Goal: Transaction & Acquisition: Purchase product/service

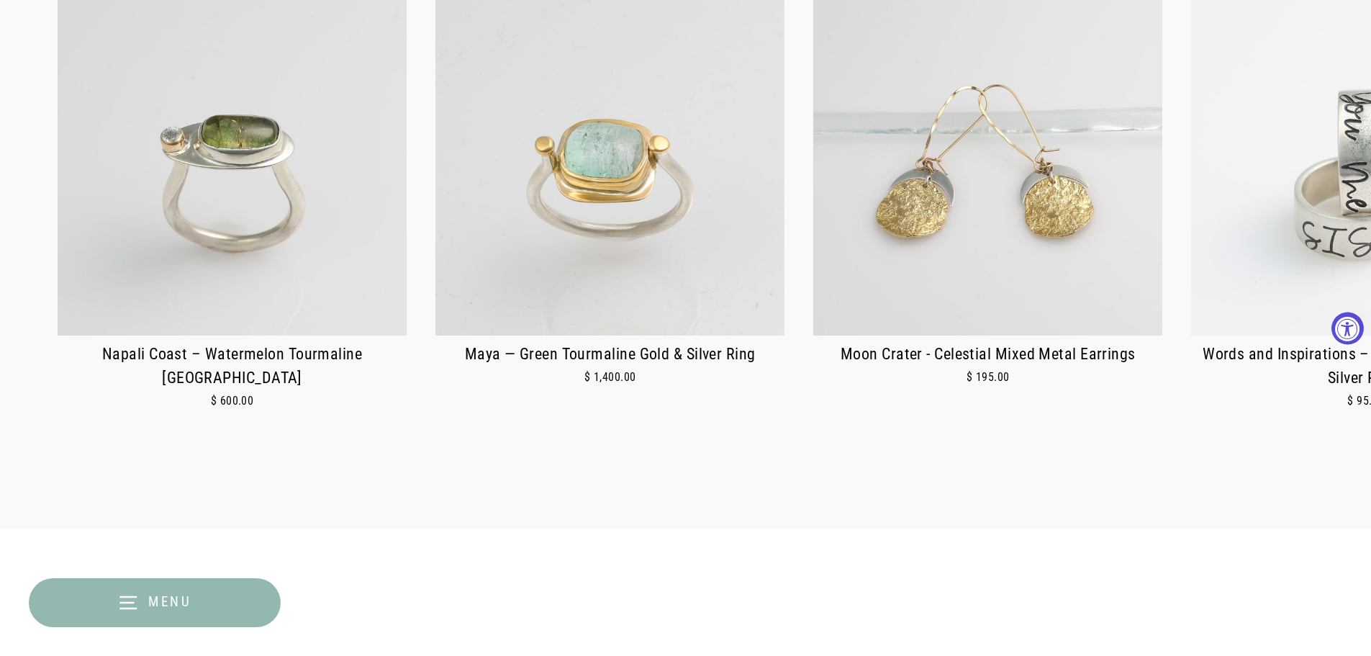
scroll to position [864, 0]
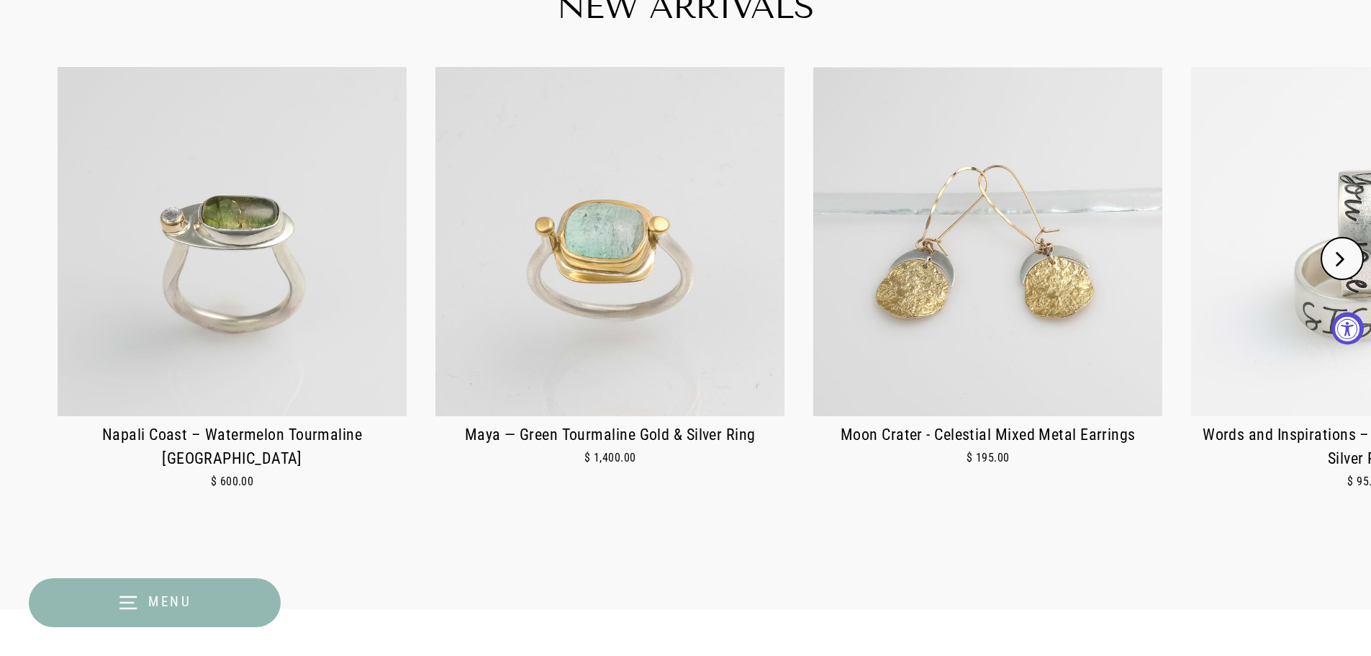
click at [1339, 263] on icon "Next" at bounding box center [1340, 259] width 14 height 14
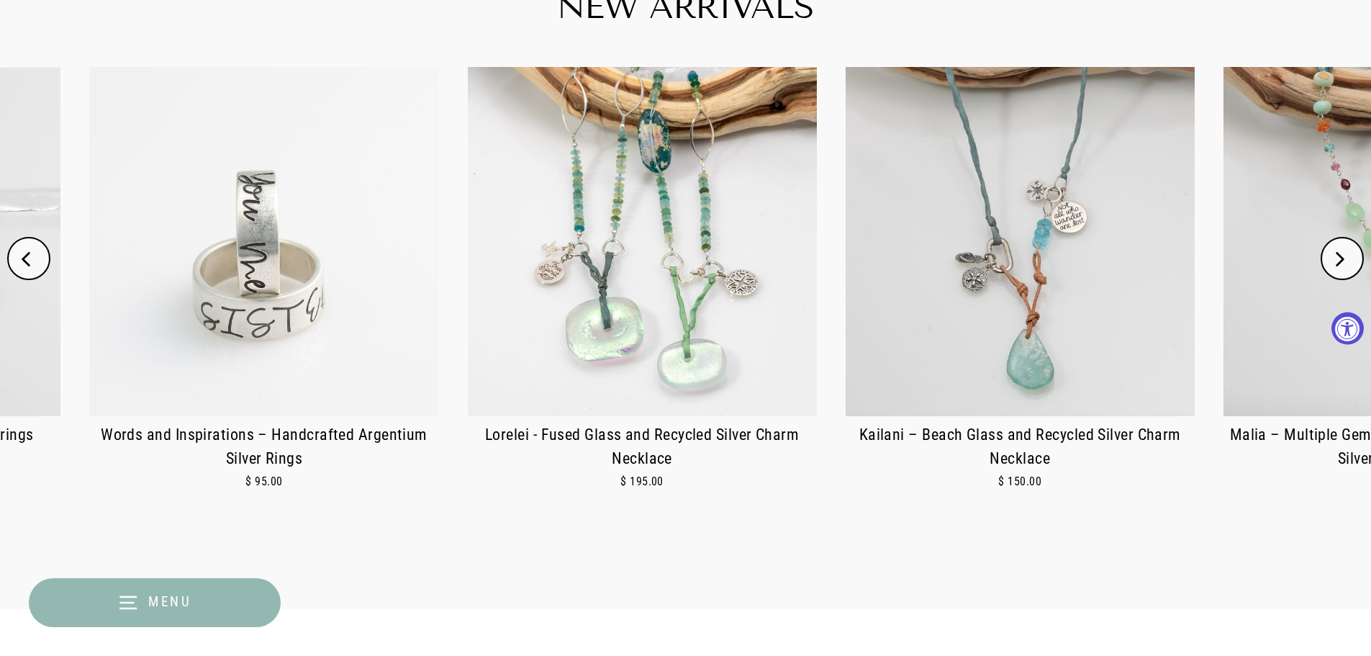
scroll to position [0, 1134]
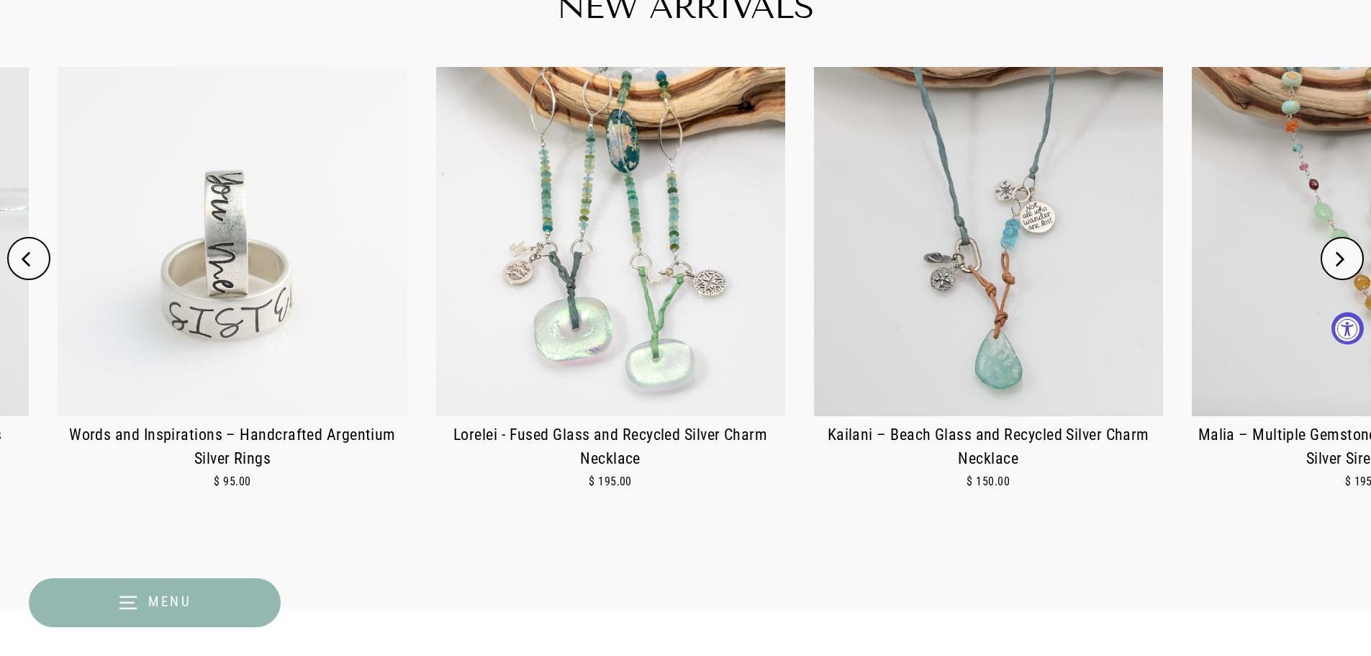
click at [1339, 263] on icon "Next" at bounding box center [1340, 259] width 14 height 14
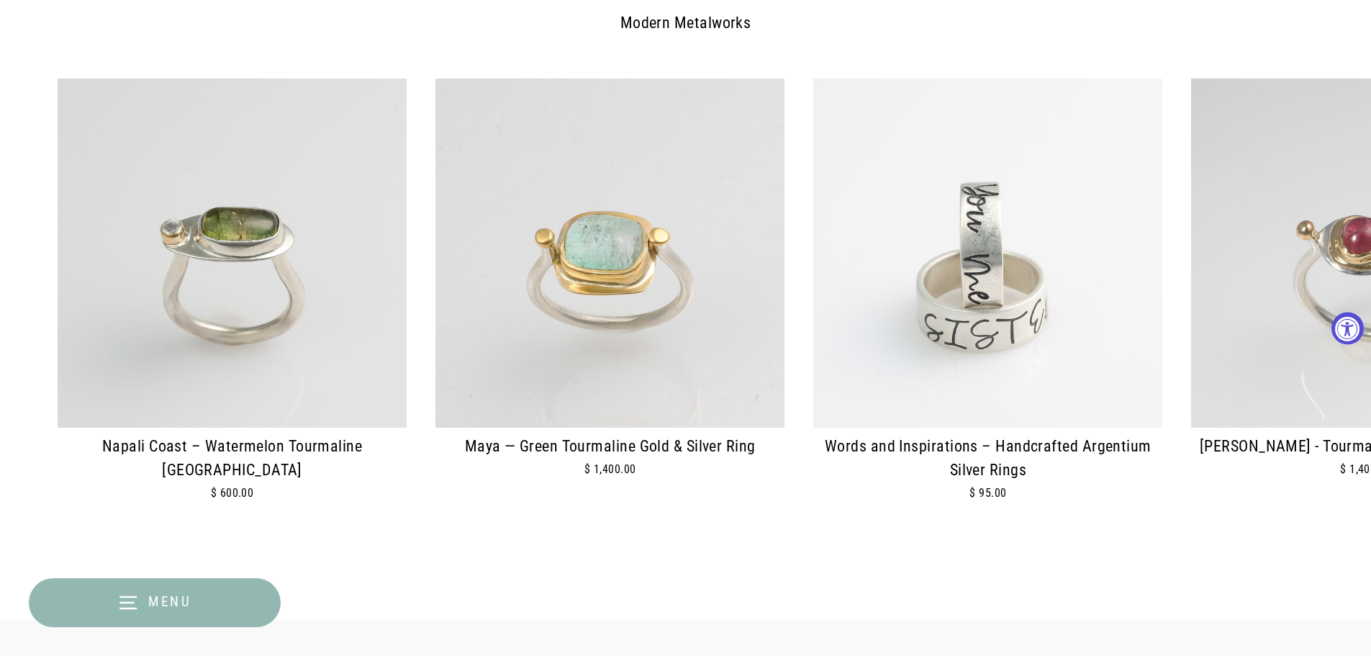
scroll to position [1656, 0]
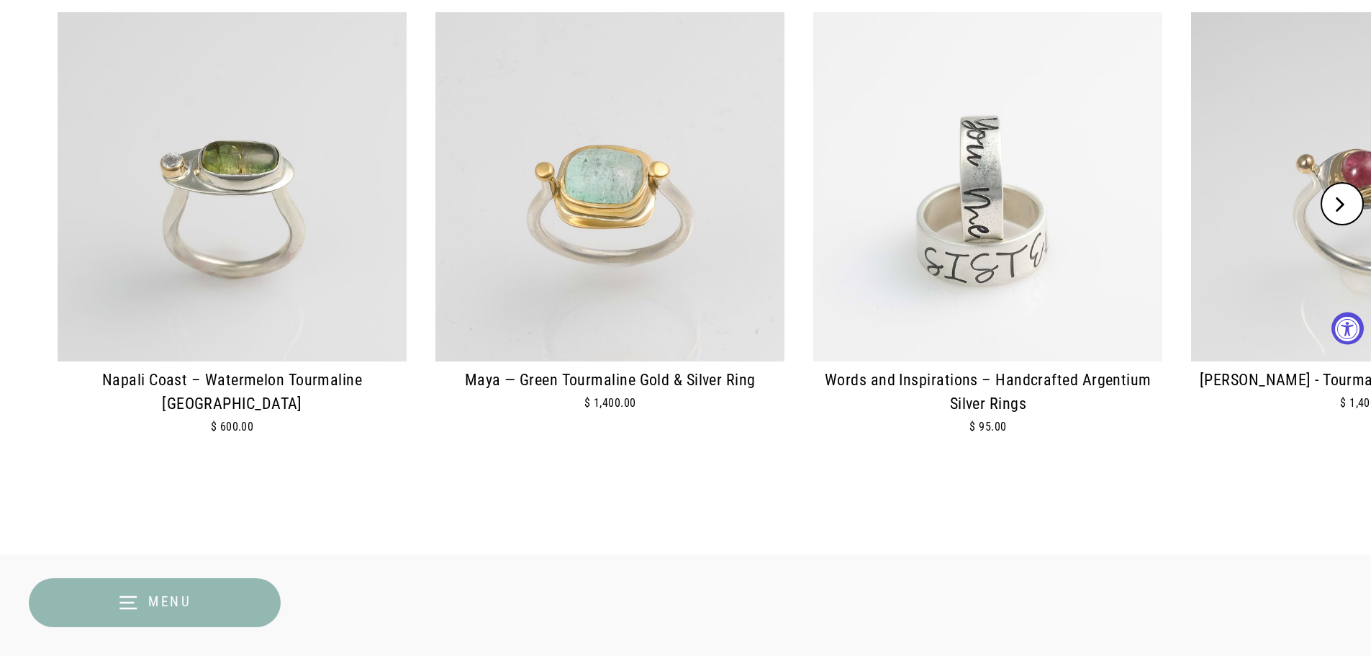
click at [621, 279] on img at bounding box center [610, 186] width 349 height 349
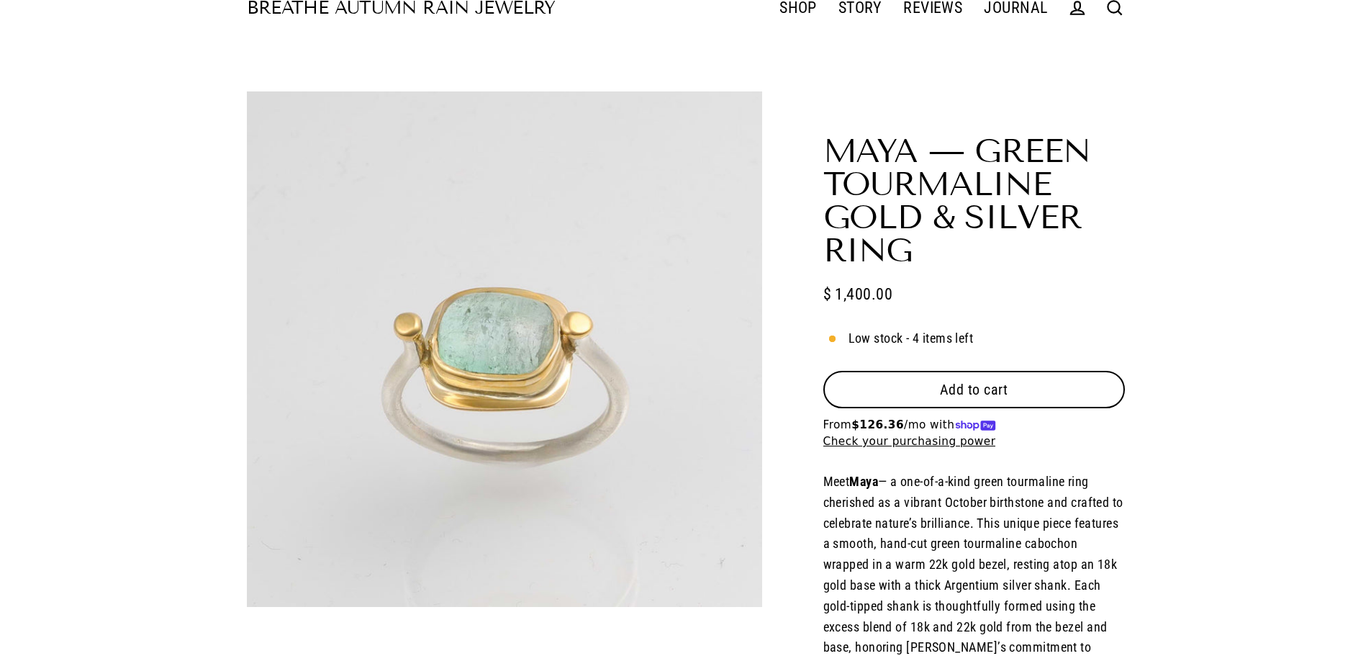
scroll to position [72, 0]
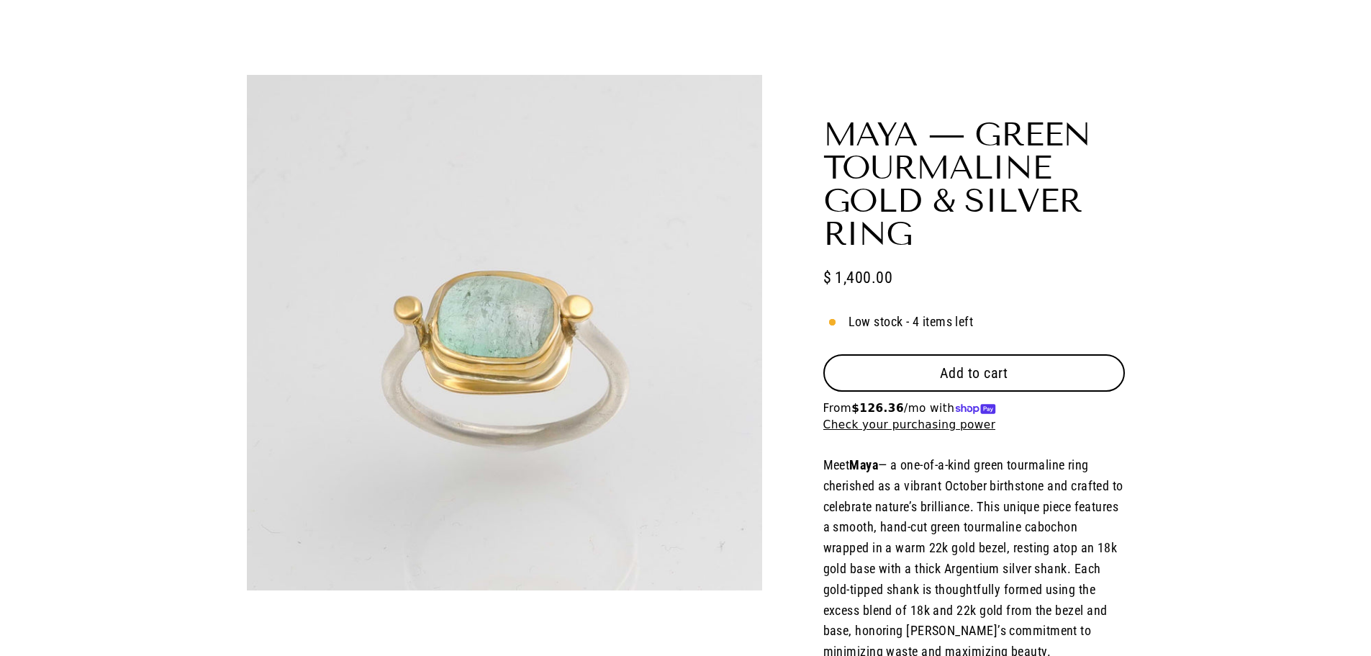
click at [543, 405] on button "Close (esc)" at bounding box center [504, 329] width 515 height 508
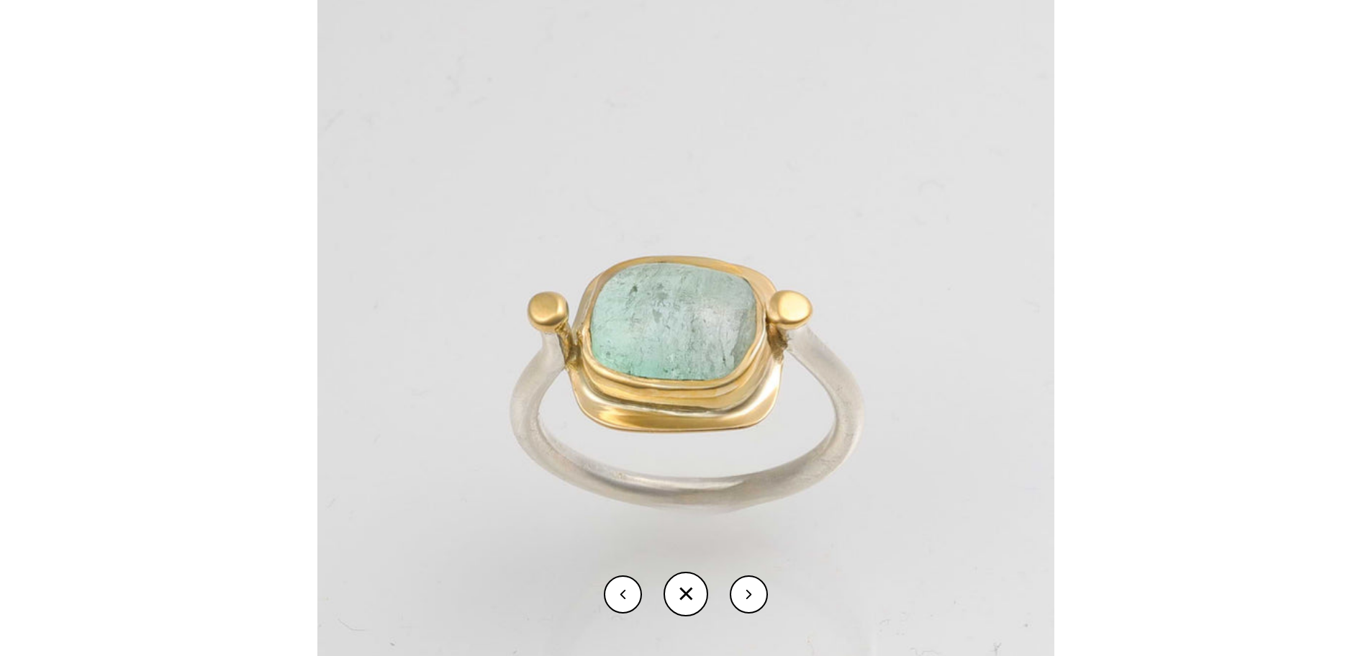
select select "3"
click at [696, 423] on img at bounding box center [685, 344] width 737 height 737
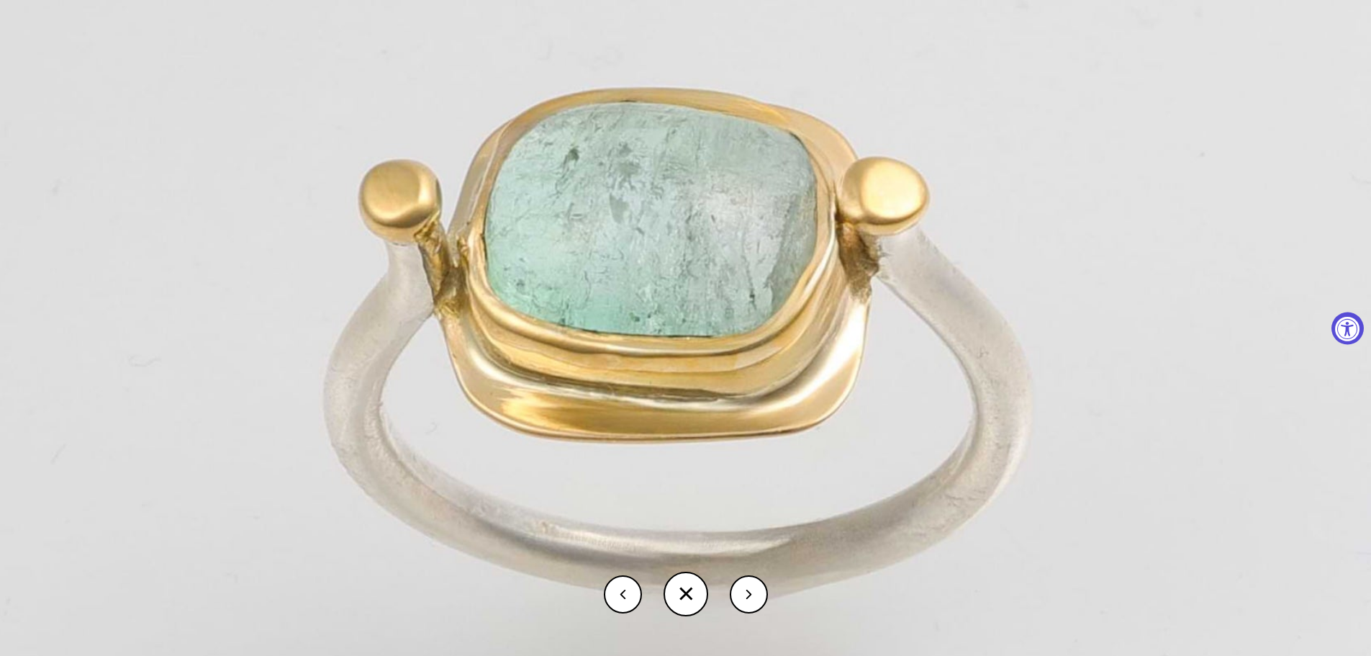
scroll to position [216, 0]
click at [680, 598] on button at bounding box center [686, 594] width 45 height 45
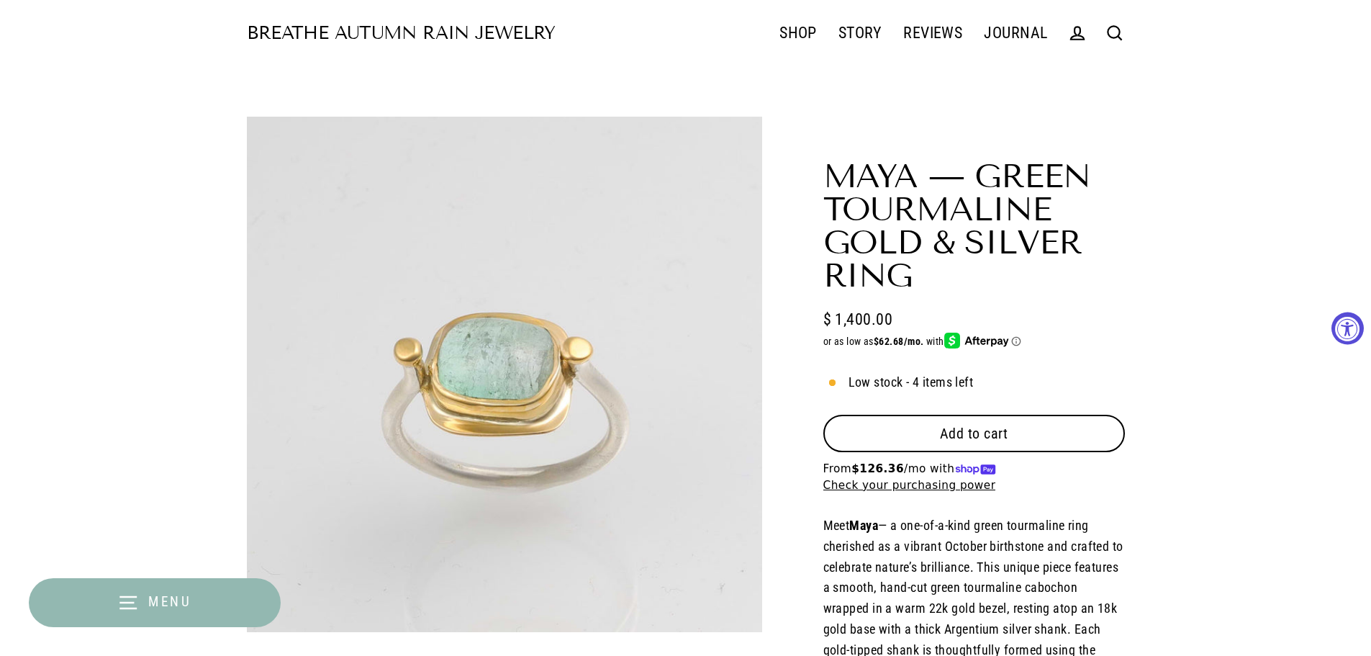
scroll to position [0, 0]
